Goal: Information Seeking & Learning: Check status

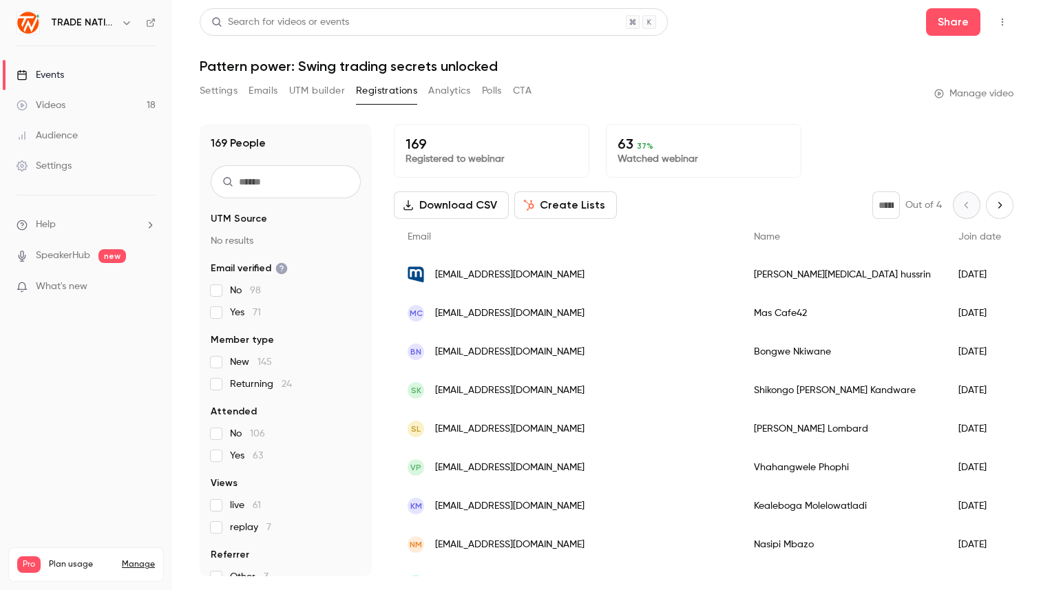
click at [55, 72] on div "Events" at bounding box center [41, 75] width 48 height 14
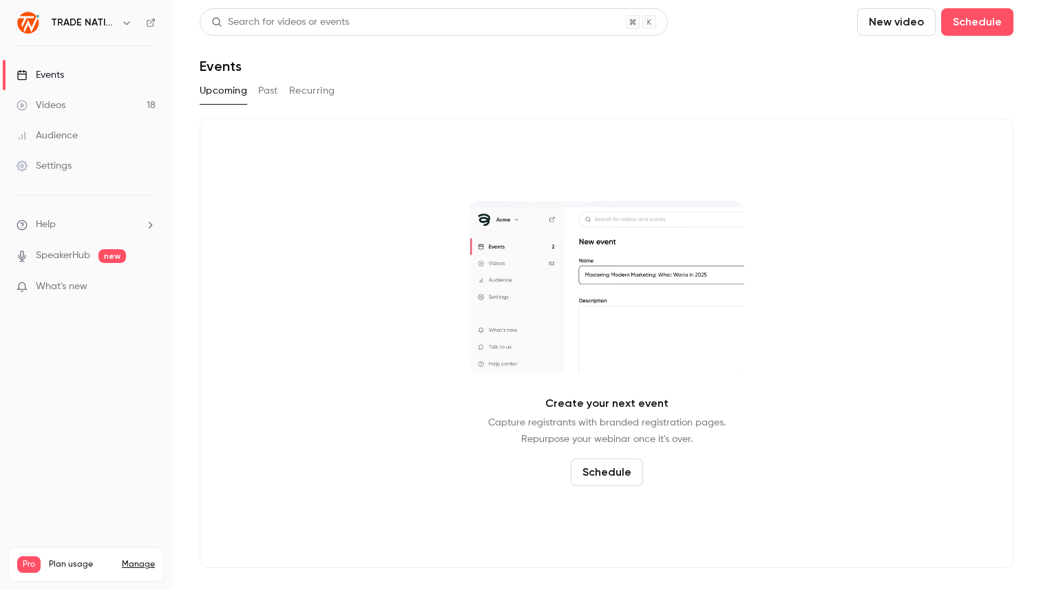
click at [264, 91] on button "Past" at bounding box center [268, 91] width 20 height 22
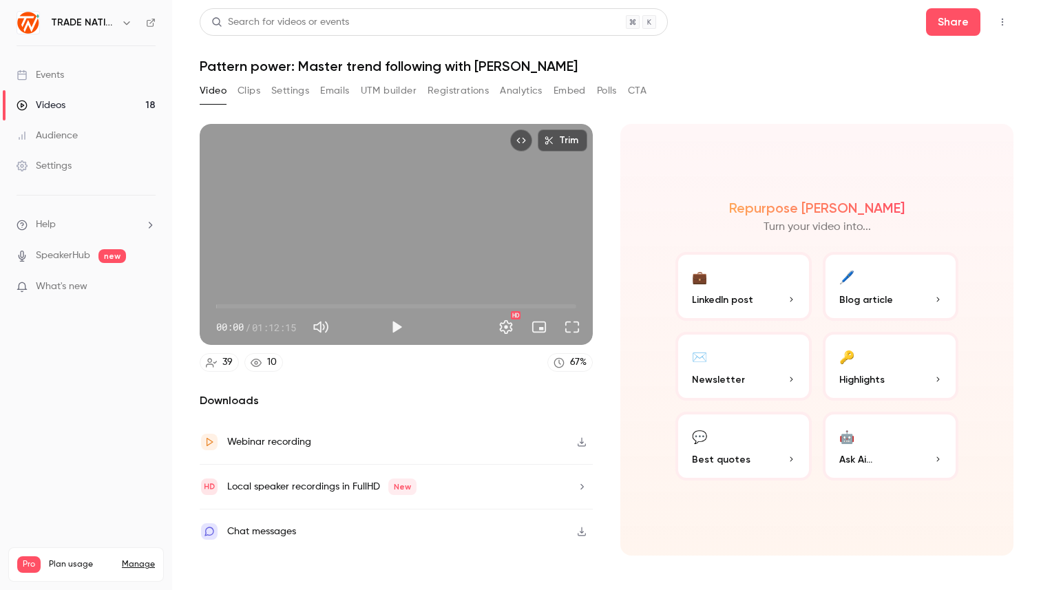
click at [506, 90] on button "Analytics" at bounding box center [521, 91] width 43 height 22
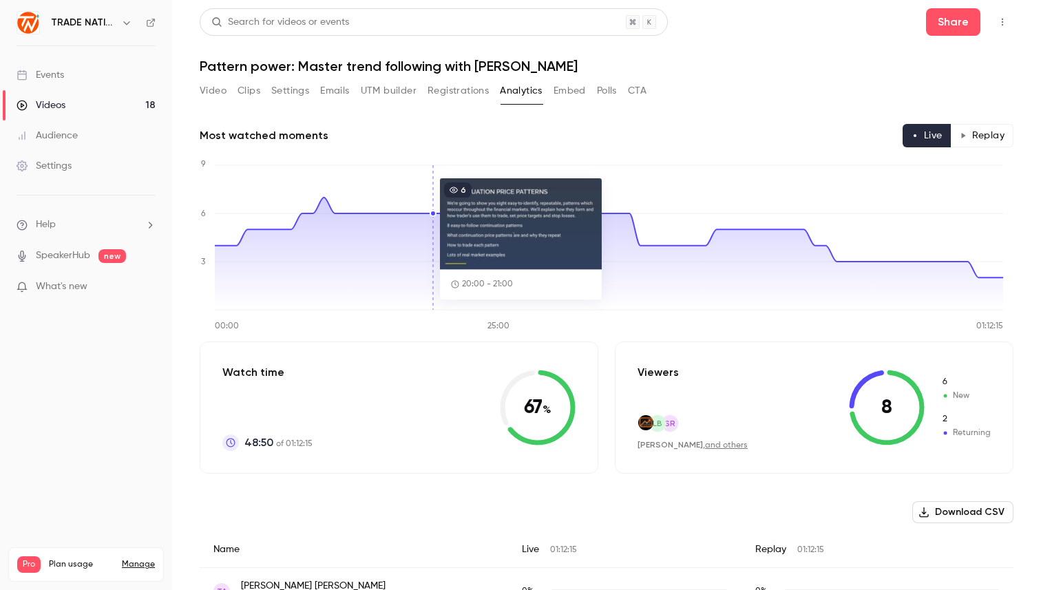
click at [455, 100] on button "Registrations" at bounding box center [458, 91] width 61 height 22
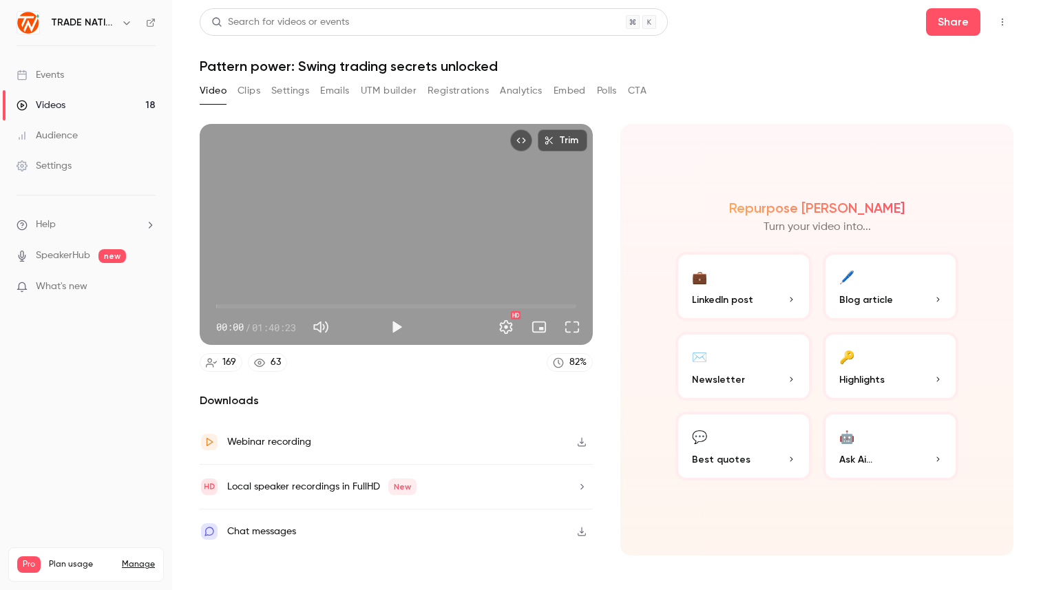
click at [459, 87] on button "Registrations" at bounding box center [458, 91] width 61 height 22
